Goal: Find specific page/section: Find specific page/section

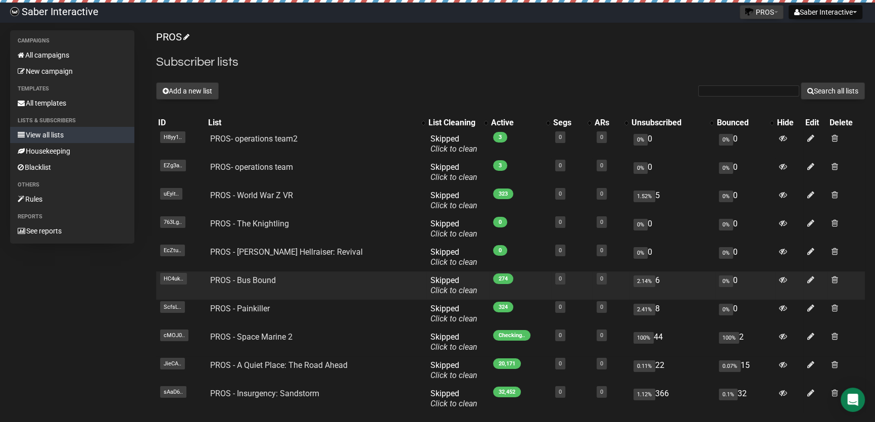
scroll to position [45, 0]
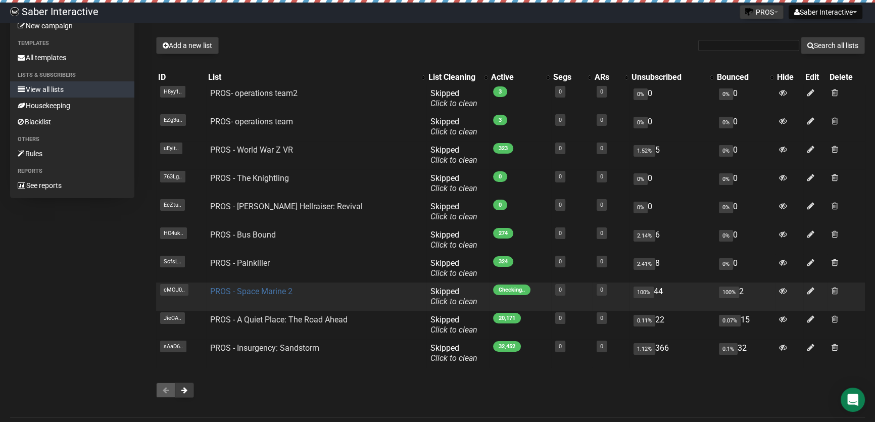
click at [274, 289] on link "PROS - Space Marine 2" at bounding box center [251, 291] width 82 height 10
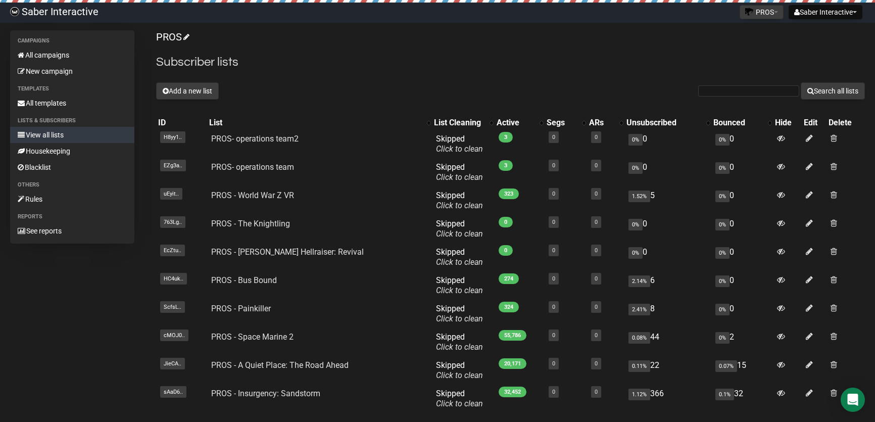
scroll to position [45, 0]
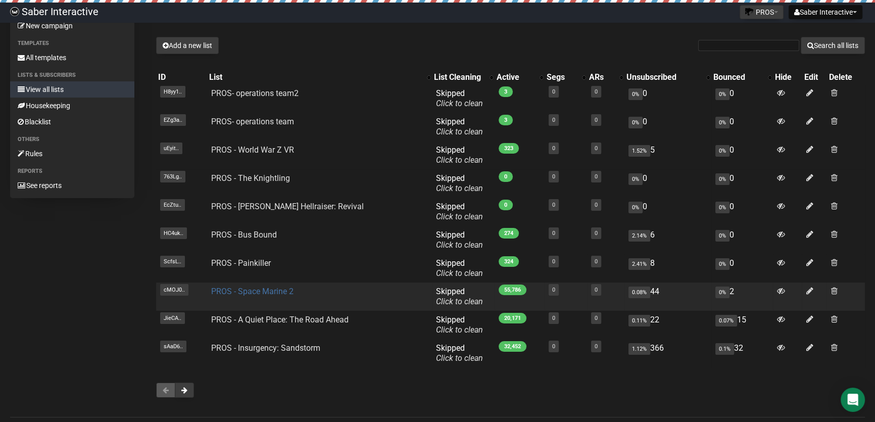
click at [240, 291] on link "PROS - Space Marine 2" at bounding box center [252, 291] width 82 height 10
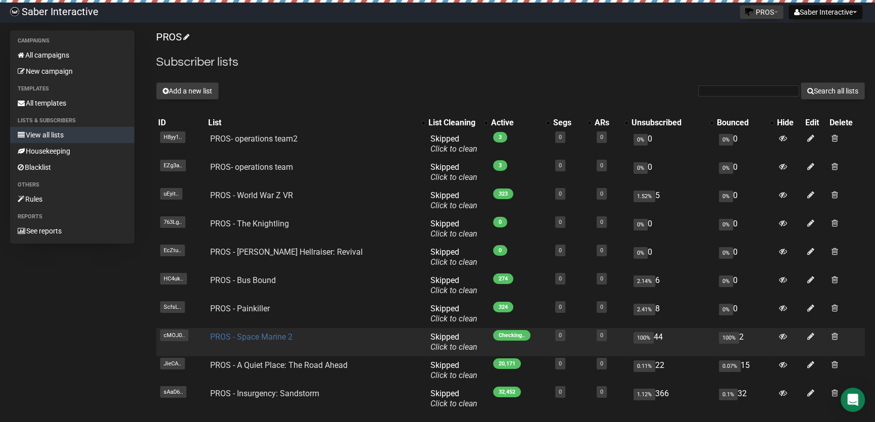
click at [252, 337] on link "PROS - Space Marine 2" at bounding box center [251, 337] width 82 height 10
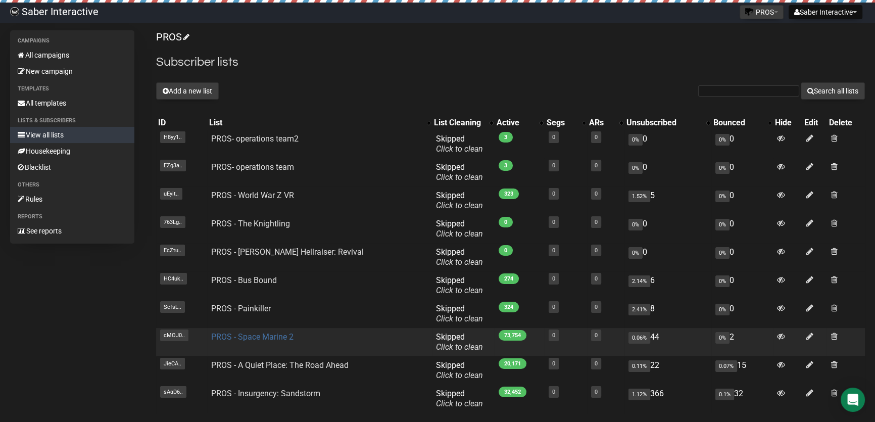
click at [287, 335] on link "PROS - Space Marine 2" at bounding box center [252, 337] width 82 height 10
click at [263, 336] on link "PROS - Space Marine 2" at bounding box center [252, 337] width 82 height 10
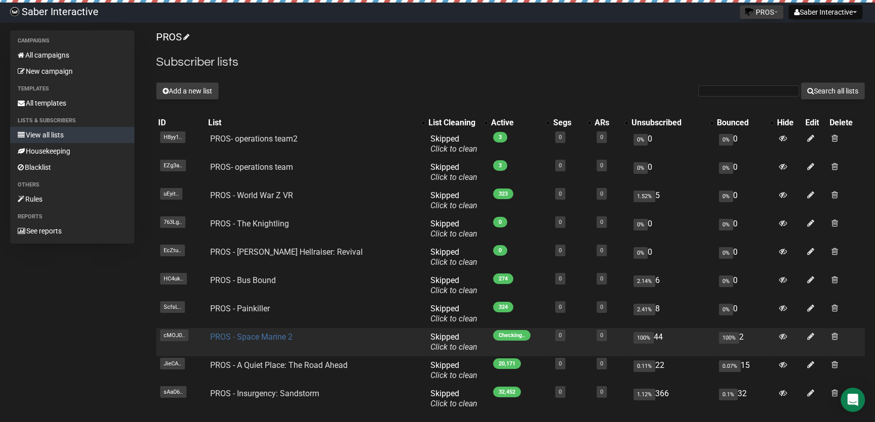
click at [268, 338] on link "PROS - Space Marine 2" at bounding box center [251, 337] width 82 height 10
click at [249, 335] on link "PROS - Space Marine 2" at bounding box center [251, 337] width 82 height 10
click at [217, 335] on link "PROS - Space Marine 2" at bounding box center [251, 337] width 82 height 10
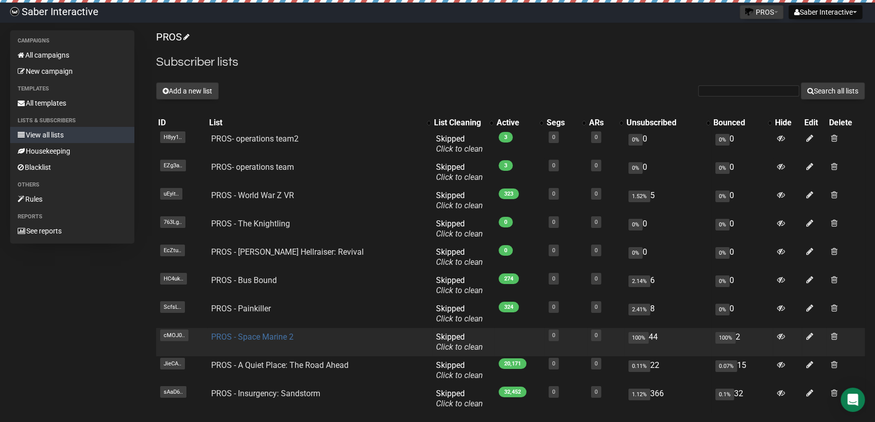
click at [268, 333] on link "PROS - Space Marine 2" at bounding box center [252, 337] width 82 height 10
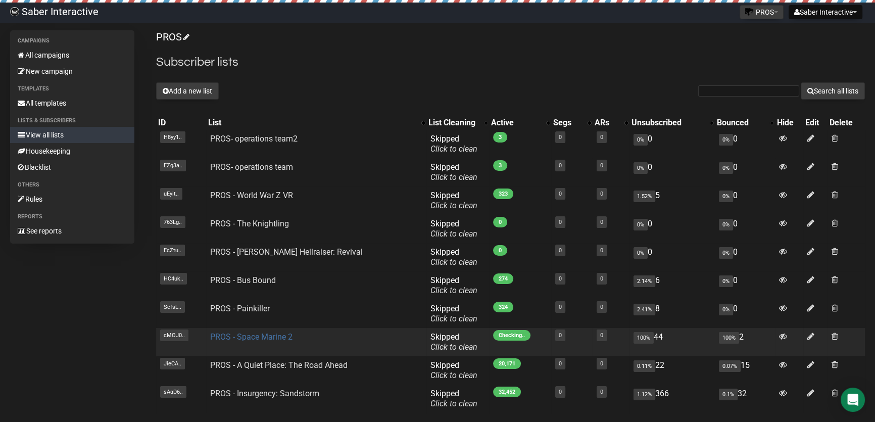
click at [263, 339] on link "PROS - Space Marine 2" at bounding box center [251, 337] width 82 height 10
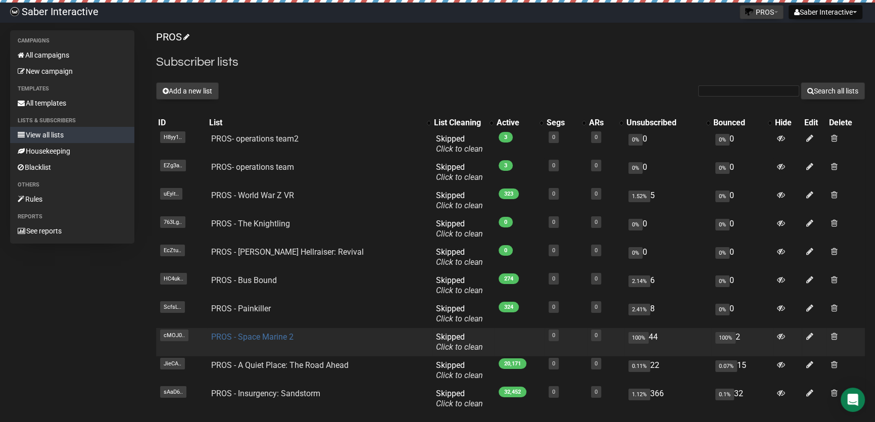
click at [264, 335] on link "PROS - Space Marine 2" at bounding box center [252, 337] width 82 height 10
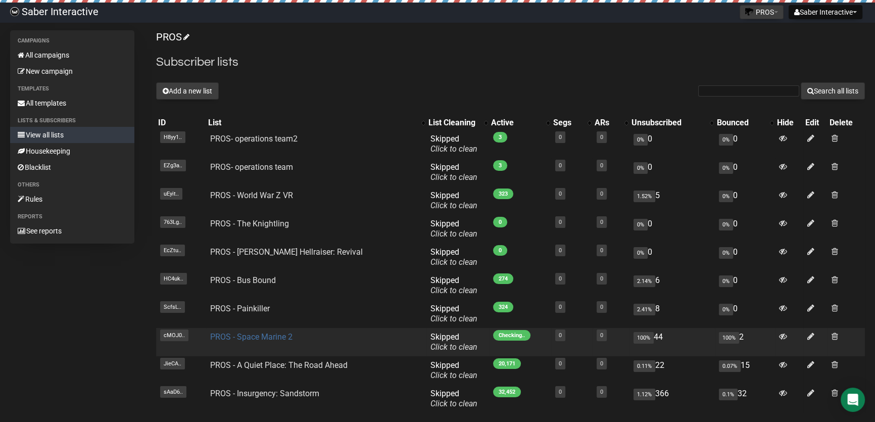
click at [261, 338] on link "PROS - Space Marine 2" at bounding box center [251, 337] width 82 height 10
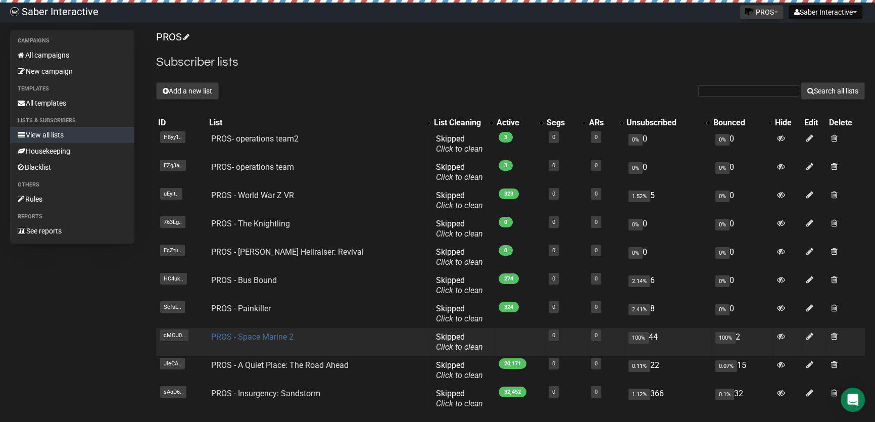
click at [262, 336] on link "PROS - Space Marine 2" at bounding box center [252, 337] width 82 height 10
click at [247, 338] on link "PROS - Space Marine 2" at bounding box center [252, 337] width 82 height 10
click at [266, 338] on link "PROS - Space Marine 2" at bounding box center [252, 337] width 82 height 10
click at [275, 337] on link "PROS - Space Marine 2" at bounding box center [252, 337] width 82 height 10
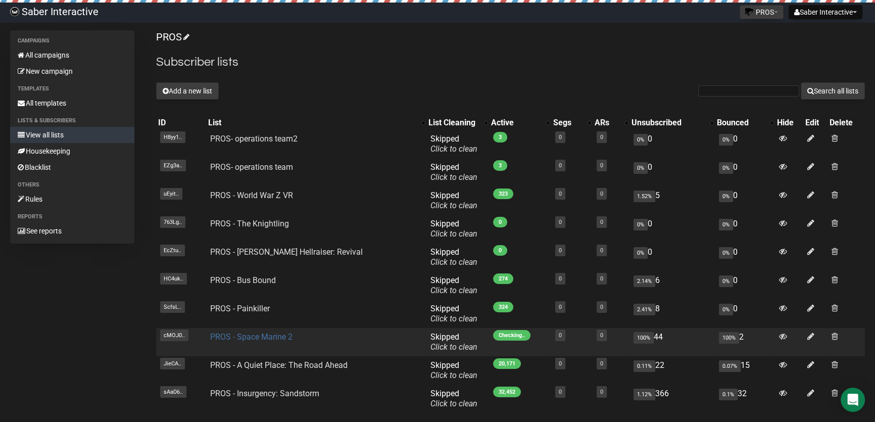
click at [252, 335] on link "PROS - Space Marine 2" at bounding box center [251, 337] width 82 height 10
